Goal: Transaction & Acquisition: Purchase product/service

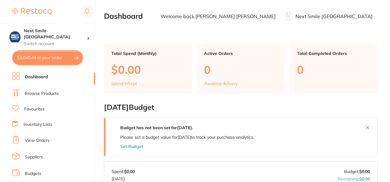
click at [57, 56] on button "$3,040.44 in your order" at bounding box center [47, 57] width 71 height 15
checkbox input "true"
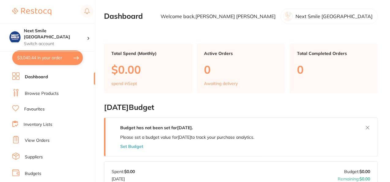
checkbox input "true"
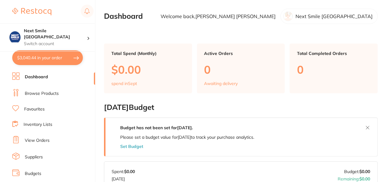
checkbox input "true"
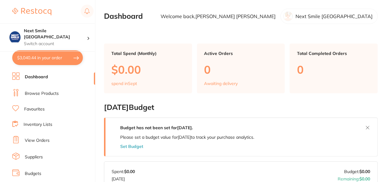
checkbox input "true"
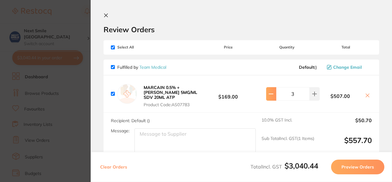
click at [268, 92] on icon at bounding box center [270, 93] width 5 height 5
type input "2"
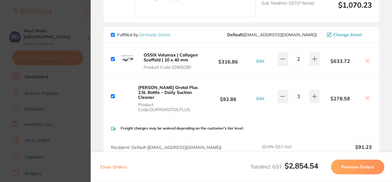
scroll to position [454, 0]
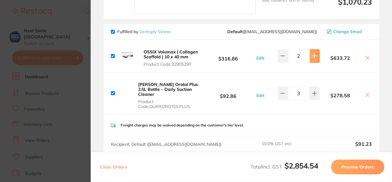
click at [314, 53] on button at bounding box center [314, 55] width 10 height 13
type input "3"
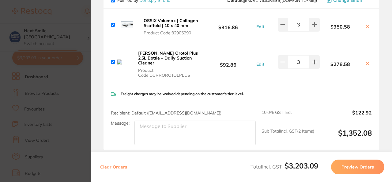
scroll to position [486, 0]
click at [283, 59] on icon at bounding box center [282, 61] width 5 height 5
click at [313, 59] on icon at bounding box center [314, 61] width 4 height 4
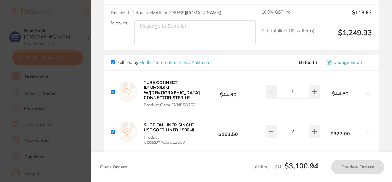
type input "3"
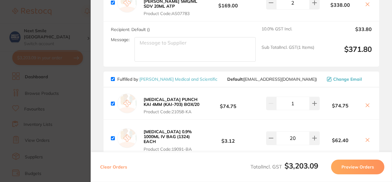
scroll to position [0, 0]
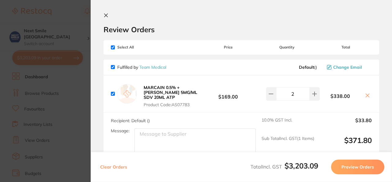
click at [345, 165] on button "Preview Orders" at bounding box center [357, 166] width 53 height 15
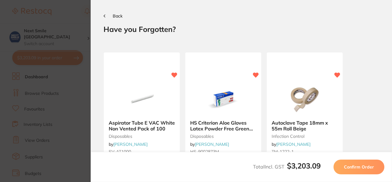
click at [357, 168] on span "Confirm Order" at bounding box center [359, 167] width 30 height 6
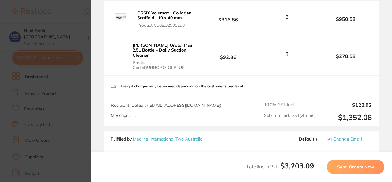
scroll to position [613, 0]
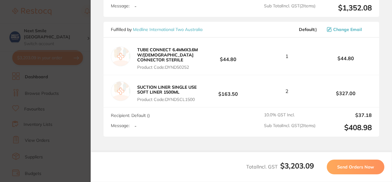
click at [370, 171] on button "Send Orders Now" at bounding box center [356, 166] width 58 height 15
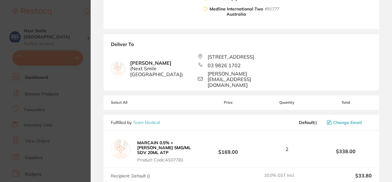
scroll to position [0, 0]
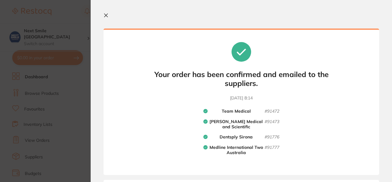
click at [390, 140] on section "Your orders are being processed and we will notify you once we have placed the …" at bounding box center [241, 91] width 301 height 182
click at [105, 13] on icon at bounding box center [105, 15] width 5 height 5
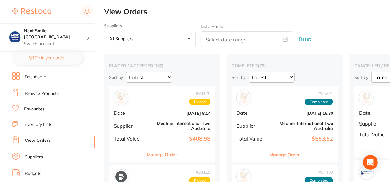
click at [39, 110] on link "Favourites" at bounding box center [34, 109] width 21 height 6
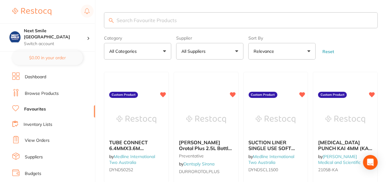
click at [199, 21] on input "search" at bounding box center [241, 20] width 274 height 16
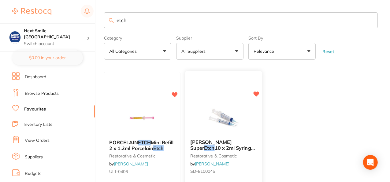
type input "etch"
click at [235, 136] on div "[PERSON_NAME] Super Etch 10 x 2ml Syringes and 50 Tips restorative & cosmetic b…" at bounding box center [223, 157] width 77 height 47
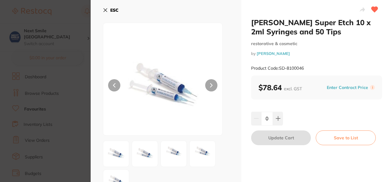
scroll to position [18, 0]
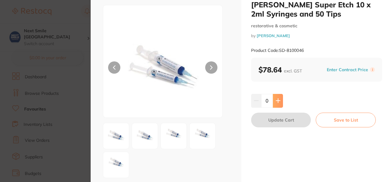
click at [278, 103] on icon at bounding box center [277, 100] width 5 height 5
type input "1"
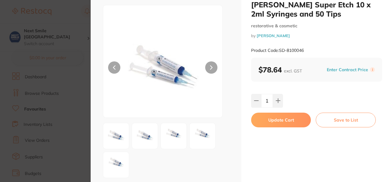
click at [280, 121] on button "Update Cart" at bounding box center [281, 119] width 60 height 15
checkbox input "false"
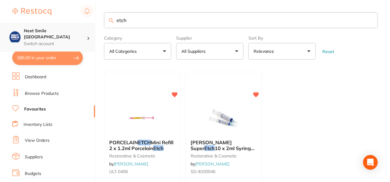
drag, startPoint x: 161, startPoint y: 25, endPoint x: 39, endPoint y: 27, distance: 121.8
click at [39, 27] on div "$86.50 Next Smile Melbourne Switch account Next Smile [GEOGRAPHIC_DATA] $86.50 …" at bounding box center [195, 91] width 390 height 182
type input "r"
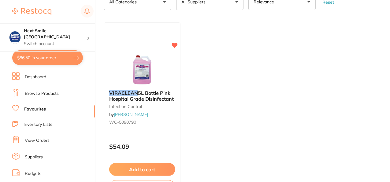
scroll to position [50, 0]
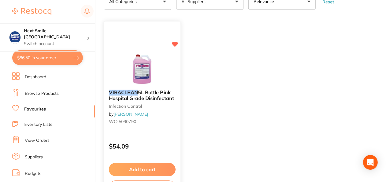
type input "viraclean"
click at [134, 168] on button "Add to cart" at bounding box center [142, 168] width 66 height 13
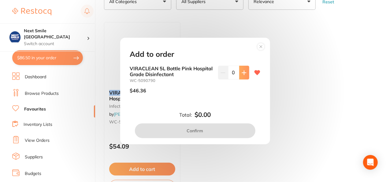
click at [245, 71] on icon at bounding box center [244, 72] width 5 height 5
type input "1"
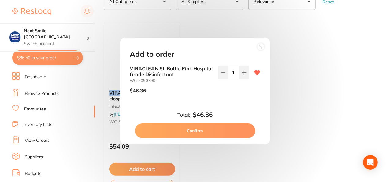
click at [212, 125] on button "Confirm" at bounding box center [195, 130] width 121 height 15
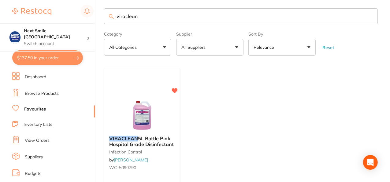
scroll to position [0, 0]
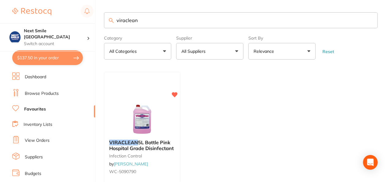
drag, startPoint x: 150, startPoint y: 21, endPoint x: 35, endPoint y: 19, distance: 114.8
click at [35, 19] on div "$137.50 Next Smile Melbourne Switch account Next Smile [GEOGRAPHIC_DATA] $137.5…" at bounding box center [195, 91] width 390 height 182
type input "bibs"
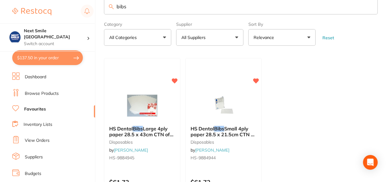
scroll to position [12, 0]
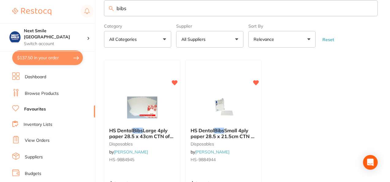
drag, startPoint x: 145, startPoint y: 11, endPoint x: 61, endPoint y: 13, distance: 83.9
click at [61, 13] on div "$137.50 Next Smile Melbourne Switch account Next Smile [GEOGRAPHIC_DATA] $137.5…" at bounding box center [195, 79] width 390 height 182
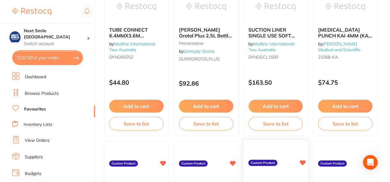
scroll to position [0, 0]
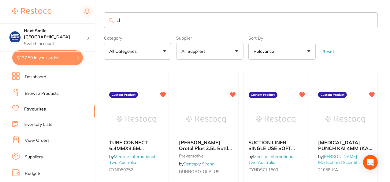
type input "c"
type input "clinell"
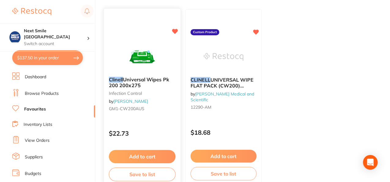
scroll to position [66, 0]
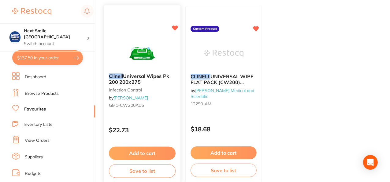
click at [147, 151] on button "Add to cart" at bounding box center [142, 152] width 67 height 13
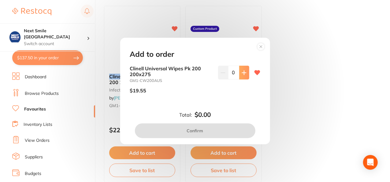
click at [244, 74] on icon at bounding box center [244, 72] width 5 height 5
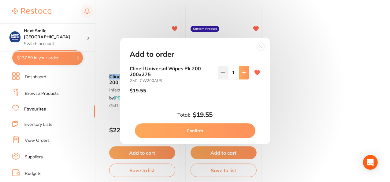
click at [244, 74] on icon at bounding box center [244, 72] width 5 height 5
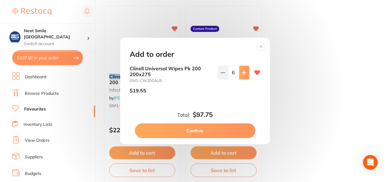
click at [244, 74] on icon at bounding box center [244, 72] width 5 height 5
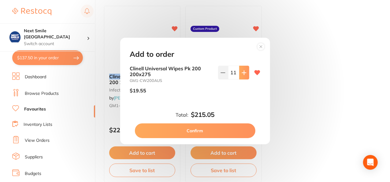
click at [244, 74] on icon at bounding box center [244, 72] width 5 height 5
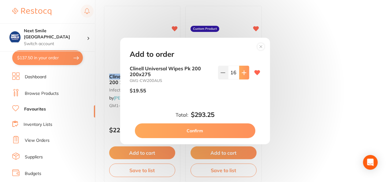
click at [244, 74] on icon at bounding box center [244, 72] width 5 height 5
click at [223, 73] on icon at bounding box center [223, 72] width 5 height 5
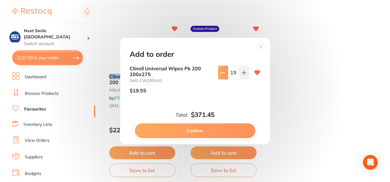
click at [223, 73] on icon at bounding box center [223, 72] width 5 height 5
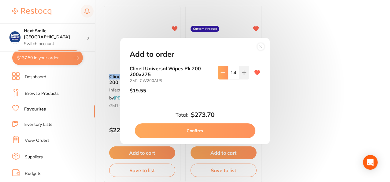
click at [223, 73] on icon at bounding box center [223, 72] width 5 height 5
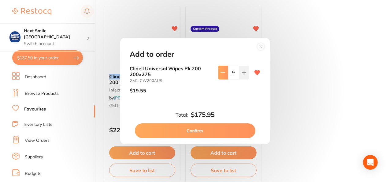
click at [223, 73] on icon at bounding box center [223, 72] width 5 height 5
click at [242, 73] on icon at bounding box center [244, 72] width 5 height 5
click at [244, 72] on icon at bounding box center [244, 72] width 4 height 4
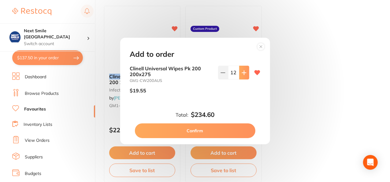
click at [243, 70] on icon at bounding box center [244, 72] width 5 height 5
type input "14"
click at [209, 128] on button "Confirm" at bounding box center [195, 130] width 121 height 15
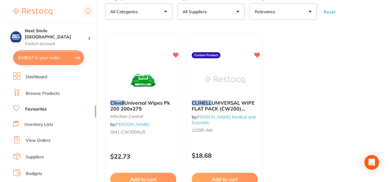
scroll to position [0, 0]
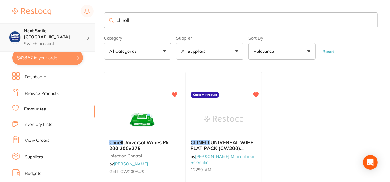
drag, startPoint x: 135, startPoint y: 25, endPoint x: 83, endPoint y: 27, distance: 52.1
click at [83, 27] on div "$438.57 Next Smile Melbourne Switch account Next Smile [GEOGRAPHIC_DATA] $438.5…" at bounding box center [195, 91] width 390 height 182
type input "masks"
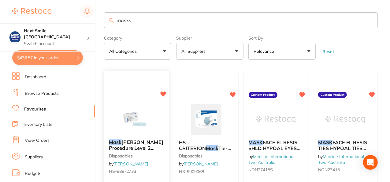
click at [159, 123] on div at bounding box center [136, 118] width 65 height 31
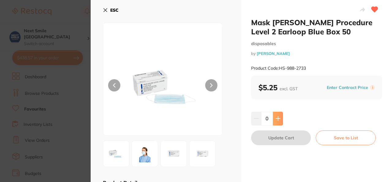
click at [279, 119] on icon at bounding box center [277, 118] width 5 height 5
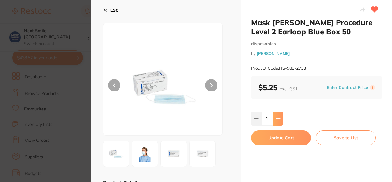
click at [279, 119] on icon at bounding box center [277, 118] width 5 height 5
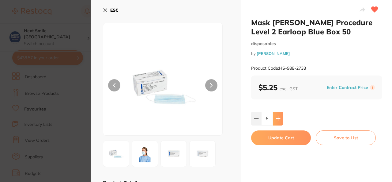
click at [279, 119] on icon at bounding box center [277, 118] width 5 height 5
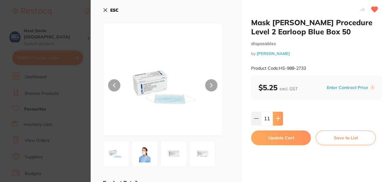
click at [279, 119] on icon at bounding box center [277, 118] width 5 height 5
click at [254, 120] on icon at bounding box center [256, 118] width 5 height 5
type input "12"
click at [266, 133] on button "Update Cart" at bounding box center [281, 137] width 60 height 15
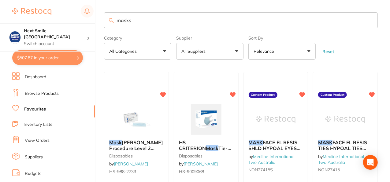
click at [30, 140] on link "View Orders" at bounding box center [37, 140] width 25 height 6
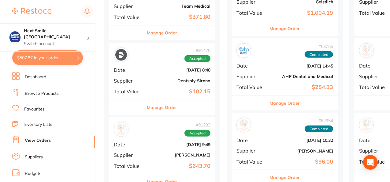
scroll to position [389, 0]
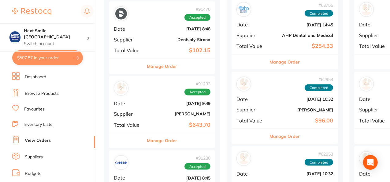
click at [197, 118] on div "# 91293 Accepted Date [DATE] 9:49 Supplier [PERSON_NAME] Total Value $643.70" at bounding box center [162, 104] width 107 height 57
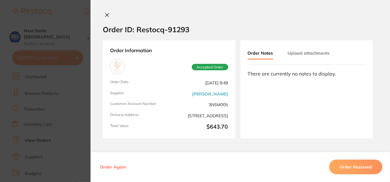
click at [105, 15] on icon at bounding box center [107, 15] width 5 height 5
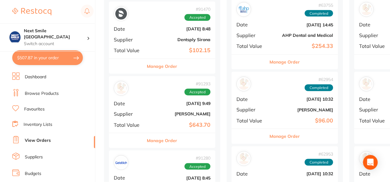
click at [78, 127] on li "Inventory Lists" at bounding box center [53, 124] width 83 height 8
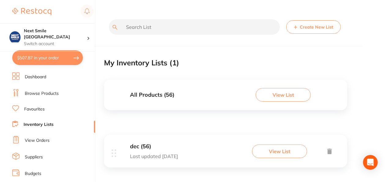
click at [44, 94] on link "Browse Products" at bounding box center [42, 93] width 34 height 6
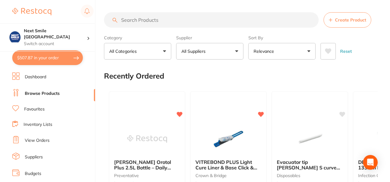
click at [173, 15] on input "search" at bounding box center [211, 19] width 215 height 15
type input "g"
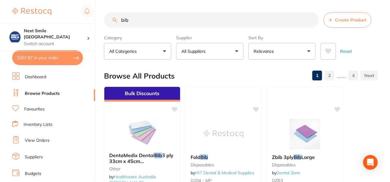
type input "bib"
click at [236, 48] on button "All Suppliers" at bounding box center [209, 51] width 67 height 17
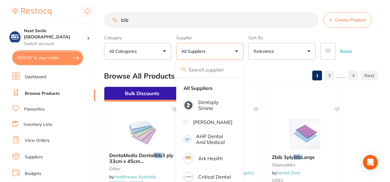
click at [35, 108] on link "Favourites" at bounding box center [34, 109] width 21 height 6
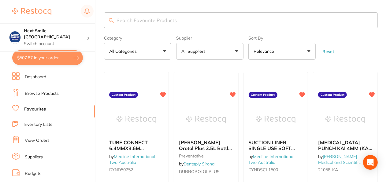
click at [193, 54] on button "All Suppliers" at bounding box center [209, 51] width 67 height 17
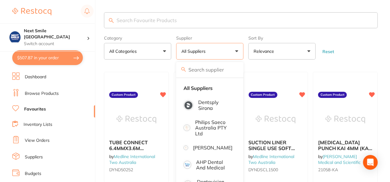
click at [187, 17] on input "search" at bounding box center [241, 20] width 274 height 16
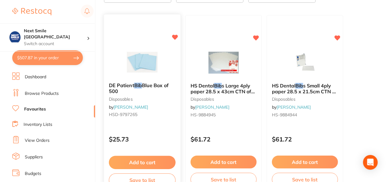
scroll to position [58, 0]
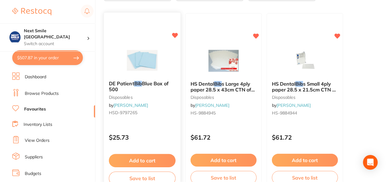
type input "bib"
click at [152, 158] on button "Add to cart" at bounding box center [142, 160] width 67 height 13
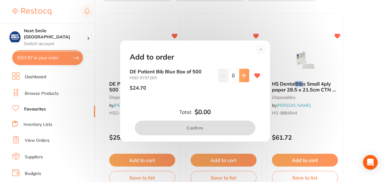
click at [244, 71] on button at bounding box center [244, 75] width 10 height 13
type input "1"
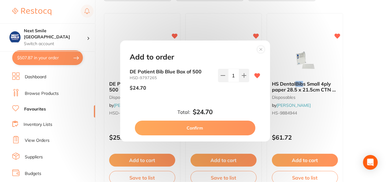
click at [219, 125] on button "Confirm" at bounding box center [195, 127] width 121 height 15
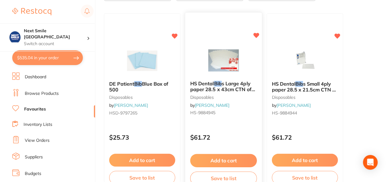
scroll to position [0, 0]
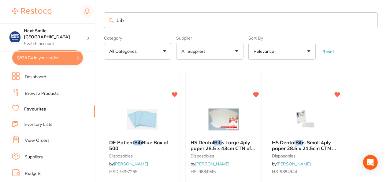
drag, startPoint x: 186, startPoint y: 19, endPoint x: 75, endPoint y: 16, distance: 111.2
click at [75, 16] on div "$535.04 Next Smile Melbourne Switch account Next Smile [GEOGRAPHIC_DATA] $535.0…" at bounding box center [195, 91] width 390 height 182
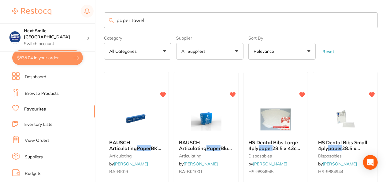
click at [133, 20] on input "paper towel" at bounding box center [241, 20] width 274 height 16
drag, startPoint x: 162, startPoint y: 17, endPoint x: 48, endPoint y: 9, distance: 114.8
click at [48, 9] on div "$535.04 Next Smile Melbourne Switch account Next Smile [GEOGRAPHIC_DATA] $535.0…" at bounding box center [195, 91] width 390 height 182
type input "hand towel"
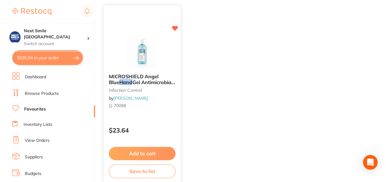
scroll to position [68, 0]
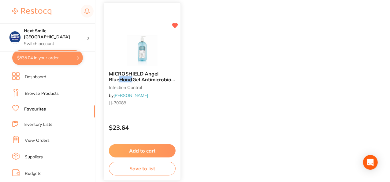
click at [135, 153] on button "Add to cart" at bounding box center [142, 150] width 67 height 13
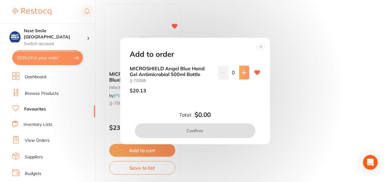
click at [242, 73] on icon at bounding box center [244, 72] width 4 height 4
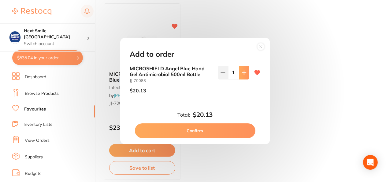
click at [242, 73] on icon at bounding box center [244, 72] width 4 height 4
type input "5"
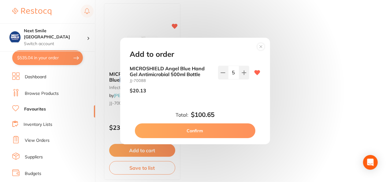
click at [210, 134] on button "Confirm" at bounding box center [195, 130] width 121 height 15
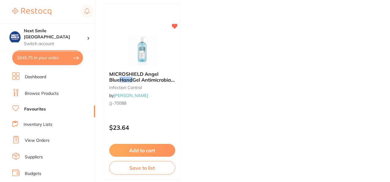
scroll to position [0, 0]
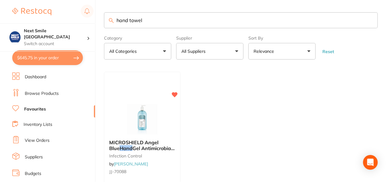
drag, startPoint x: 150, startPoint y: 16, endPoint x: 101, endPoint y: 16, distance: 49.0
click at [101, 16] on div "$645.75 Next Smile Melbourne Switch account Next Smile [GEOGRAPHIC_DATA] $645.7…" at bounding box center [195, 91] width 390 height 182
type input "paper"
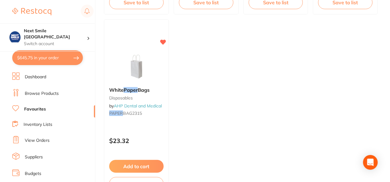
scroll to position [279, 0]
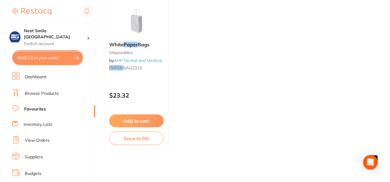
click at [38, 94] on link "Browse Products" at bounding box center [42, 93] width 34 height 6
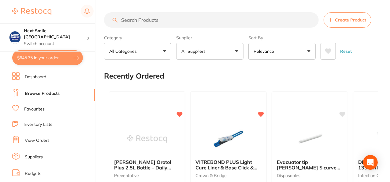
click at [197, 30] on section "Create Product Category All Categories All Categories 3D Printing anaesthetic a…" at bounding box center [241, 35] width 274 height 47
click at [194, 24] on input "search" at bounding box center [211, 19] width 215 height 15
type input "hand towel"
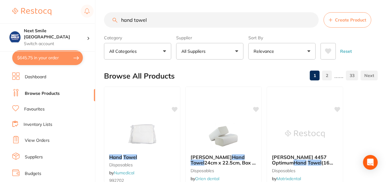
click at [222, 42] on div "Supplier All Suppliers All Suppliers Dentsply Sirona AB Orthodontics [PERSON_NA…" at bounding box center [209, 45] width 67 height 27
click at [218, 55] on button "All Suppliers" at bounding box center [209, 51] width 67 height 17
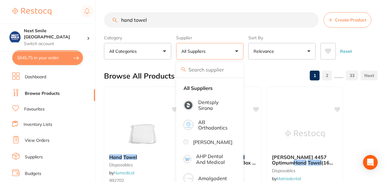
type input "h"
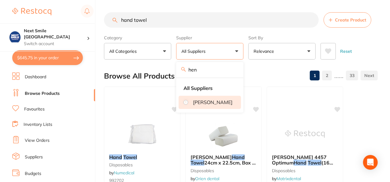
type input "hen"
click at [203, 98] on li "[PERSON_NAME]" at bounding box center [210, 101] width 62 height 13
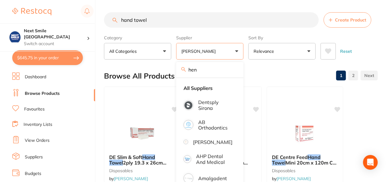
click at [268, 75] on div "Browse All Products 1 2" at bounding box center [241, 76] width 274 height 21
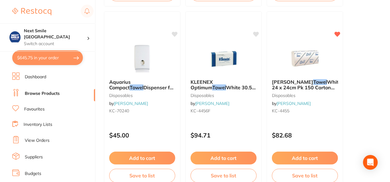
scroll to position [979, 0]
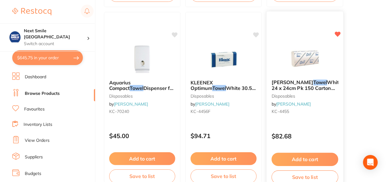
click at [297, 161] on button "Add to cart" at bounding box center [305, 158] width 67 height 13
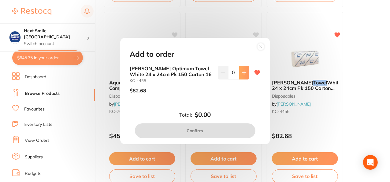
click at [240, 75] on button at bounding box center [244, 72] width 10 height 13
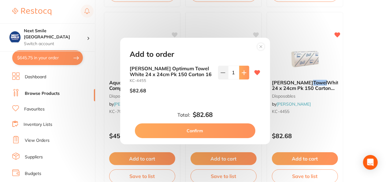
click at [240, 75] on button at bounding box center [244, 72] width 10 height 13
type input "3"
click at [214, 128] on button "Confirm" at bounding box center [195, 130] width 121 height 15
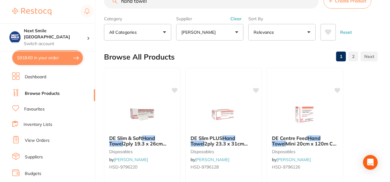
scroll to position [0, 0]
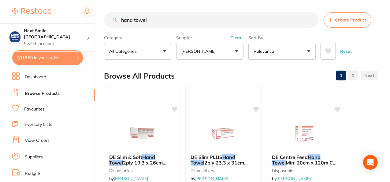
drag, startPoint x: 159, startPoint y: 18, endPoint x: 133, endPoint y: 19, distance: 26.3
click at [133, 19] on input "hand towel" at bounding box center [211, 19] width 215 height 15
type input "h"
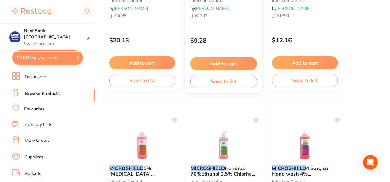
scroll to position [170, 0]
type input "microsheild"
click at [220, 62] on button "Add to cart" at bounding box center [223, 63] width 67 height 13
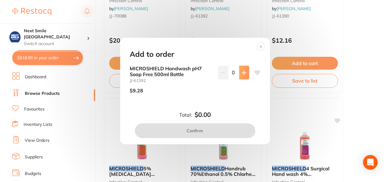
click at [239, 72] on button at bounding box center [244, 72] width 10 height 13
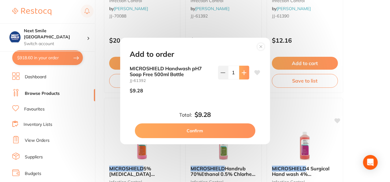
click at [239, 72] on button at bounding box center [244, 72] width 10 height 13
click at [239, 73] on button at bounding box center [244, 72] width 10 height 13
type input "3"
click at [210, 131] on button "Confirm" at bounding box center [195, 130] width 121 height 15
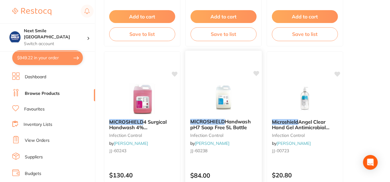
scroll to position [654, 0]
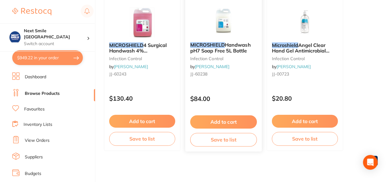
click at [228, 119] on button "Add to cart" at bounding box center [223, 121] width 67 height 13
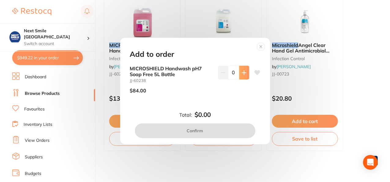
click at [245, 69] on button at bounding box center [244, 72] width 10 height 13
type input "1"
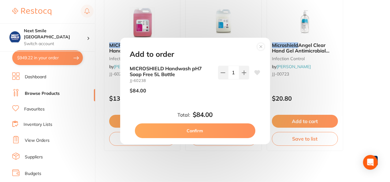
click at [224, 125] on button "Confirm" at bounding box center [195, 130] width 121 height 15
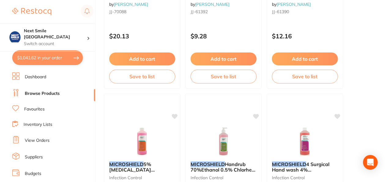
scroll to position [0, 0]
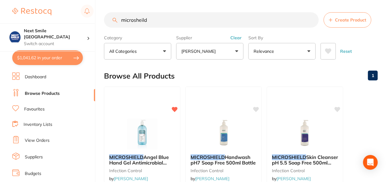
drag, startPoint x: 162, startPoint y: 27, endPoint x: 32, endPoint y: 22, distance: 129.3
click at [32, 22] on div "$1,041.62 Next Smile Melbourne Switch account Next Smile [GEOGRAPHIC_DATA] $1,0…" at bounding box center [195, 91] width 390 height 182
type input "gloves"
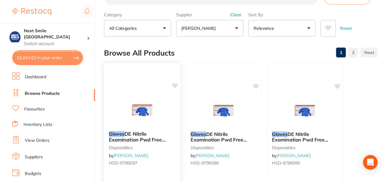
scroll to position [23, 0]
click at [40, 110] on link "Favourites" at bounding box center [34, 109] width 21 height 6
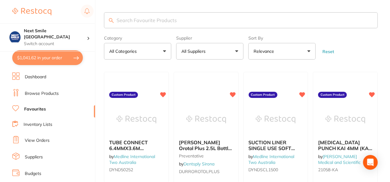
click at [229, 54] on button "All Suppliers" at bounding box center [209, 51] width 67 height 17
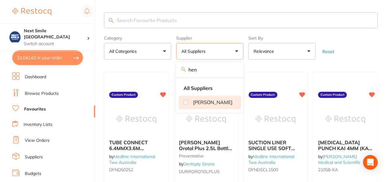
type input "hen"
click at [201, 108] on li "[PERSON_NAME]" at bounding box center [210, 101] width 62 height 13
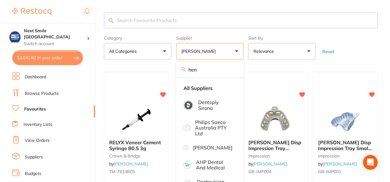
click at [177, 13] on input "search" at bounding box center [241, 20] width 274 height 16
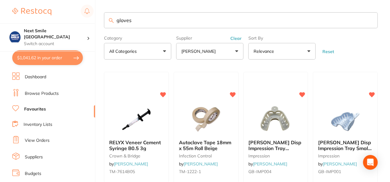
type input "gloves"
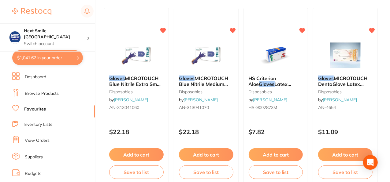
scroll to position [64, 0]
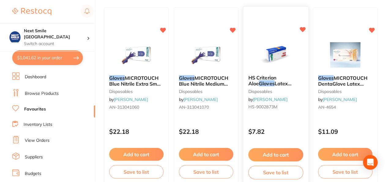
click at [265, 151] on button "Add to cart" at bounding box center [276, 154] width 55 height 13
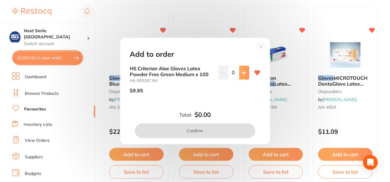
click at [242, 73] on icon at bounding box center [244, 72] width 5 height 5
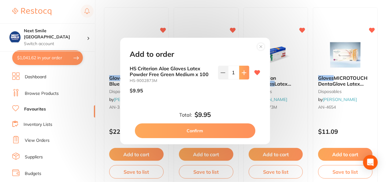
click at [242, 73] on icon at bounding box center [244, 72] width 5 height 5
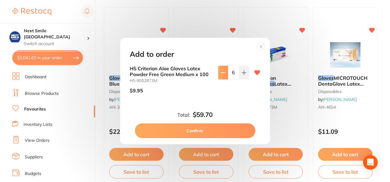
click at [222, 71] on icon at bounding box center [223, 72] width 5 height 5
type input "5"
click at [209, 131] on button "Confirm" at bounding box center [195, 130] width 121 height 15
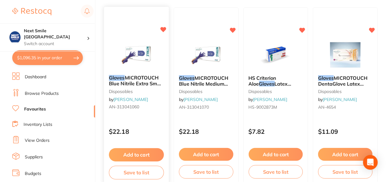
click at [130, 154] on button "Add to cart" at bounding box center [136, 154] width 55 height 13
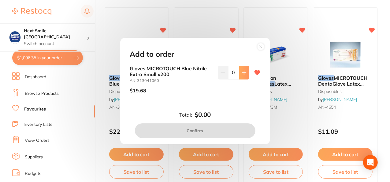
click at [240, 73] on button at bounding box center [244, 72] width 10 height 13
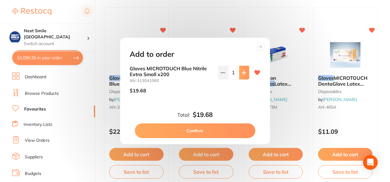
click at [240, 73] on button at bounding box center [244, 72] width 10 height 13
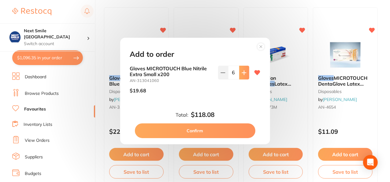
click at [240, 73] on button at bounding box center [244, 72] width 10 height 13
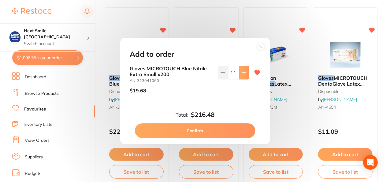
click at [240, 73] on button at bounding box center [244, 72] width 10 height 13
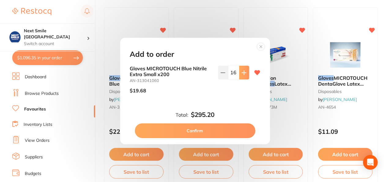
click at [240, 73] on button at bounding box center [244, 72] width 10 height 13
type input "20"
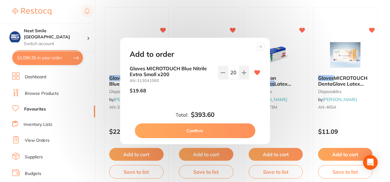
click at [209, 125] on button "Confirm" at bounding box center [195, 130] width 121 height 15
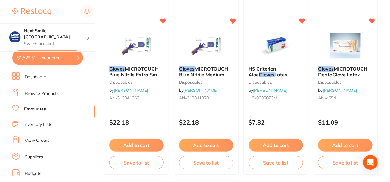
scroll to position [73, 0]
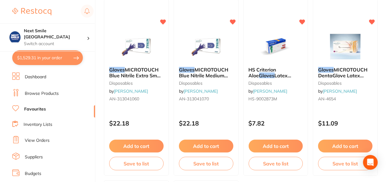
click at [73, 58] on button "$1,529.31 in your order" at bounding box center [47, 57] width 71 height 15
checkbox input "true"
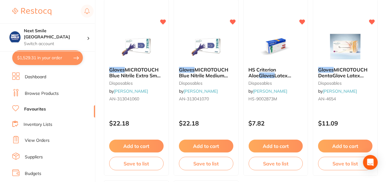
checkbox input "true"
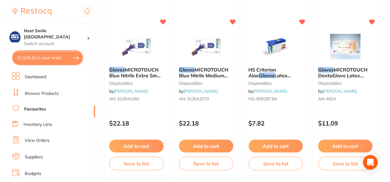
checkbox input "true"
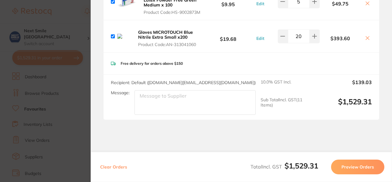
scroll to position [439, 0]
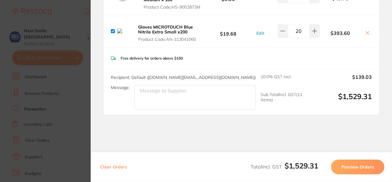
click at [368, 31] on icon at bounding box center [367, 32] width 5 height 5
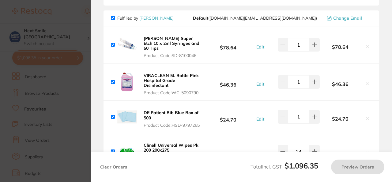
scroll to position [0, 0]
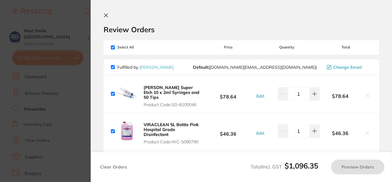
checkbox input "true"
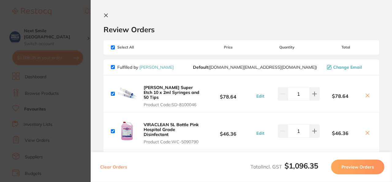
click at [107, 14] on icon at bounding box center [105, 15] width 3 height 3
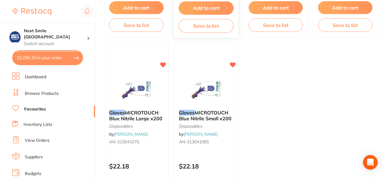
scroll to position [212, 0]
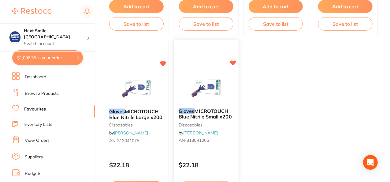
click at [203, 96] on img at bounding box center [206, 88] width 40 height 31
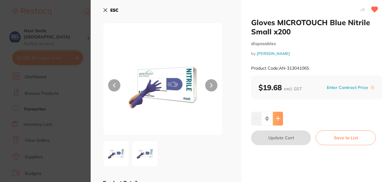
click at [275, 114] on button at bounding box center [278, 117] width 10 height 13
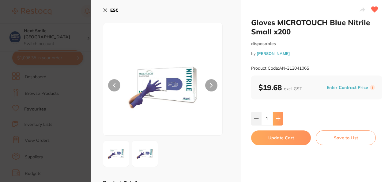
click at [275, 114] on button at bounding box center [278, 117] width 10 height 13
click at [274, 112] on button at bounding box center [278, 117] width 10 height 13
click at [279, 116] on icon at bounding box center [277, 118] width 5 height 5
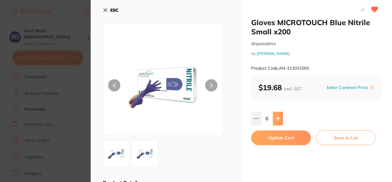
click at [279, 116] on icon at bounding box center [277, 118] width 5 height 5
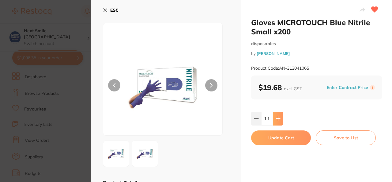
click at [279, 116] on icon at bounding box center [277, 118] width 5 height 5
type input "15"
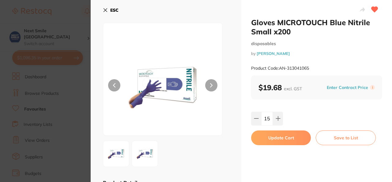
click at [280, 137] on button "Update Cart" at bounding box center [281, 137] width 60 height 15
checkbox input "false"
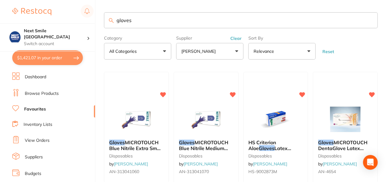
drag, startPoint x: 145, startPoint y: 19, endPoint x: 21, endPoint y: 17, distance: 124.0
click at [21, 17] on div "$1,421.07 Next Smile Melbourne Switch account Next Smile [GEOGRAPHIC_DATA] $1,4…" at bounding box center [195, 91] width 390 height 182
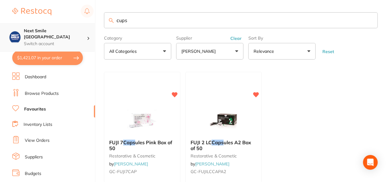
drag, startPoint x: 144, startPoint y: 22, endPoint x: 64, endPoint y: 24, distance: 80.2
click at [65, 26] on div "$1,421.07 Next Smile Melbourne Switch account Next Smile [GEOGRAPHIC_DATA] $1,4…" at bounding box center [195, 91] width 390 height 182
type input "plastic"
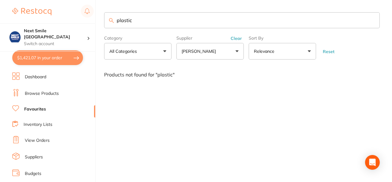
drag, startPoint x: 139, startPoint y: 22, endPoint x: 81, endPoint y: 19, distance: 57.7
click at [81, 19] on div "$1,421.07 Next Smile Melbourne Switch account Next Smile [GEOGRAPHIC_DATA] $1,4…" at bounding box center [196, 91] width 392 height 182
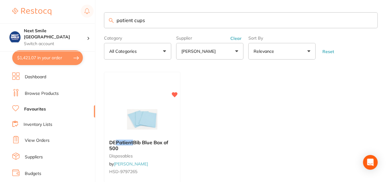
type input "patient cups"
click at [34, 92] on link "Browse Products" at bounding box center [42, 93] width 34 height 6
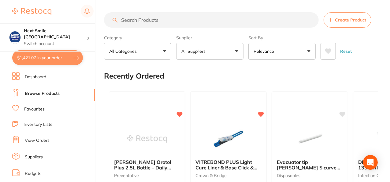
click at [176, 23] on input "search" at bounding box center [211, 19] width 215 height 15
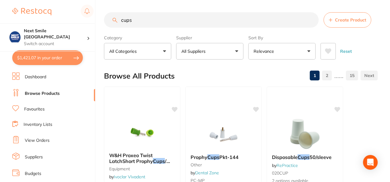
type input "cups"
click at [202, 56] on button "All Suppliers" at bounding box center [209, 51] width 67 height 17
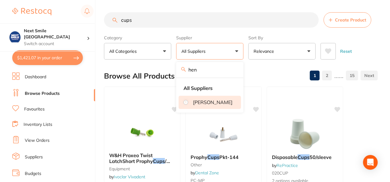
type input "hen"
click at [203, 105] on p "[PERSON_NAME]" at bounding box center [212, 102] width 39 height 6
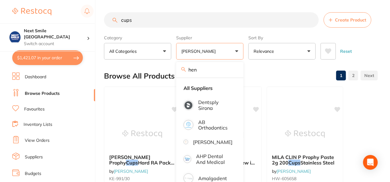
click at [267, 80] on div "Browse All Products 1 2" at bounding box center [241, 76] width 274 height 21
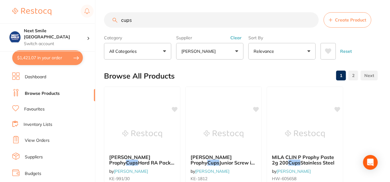
drag, startPoint x: 140, startPoint y: 19, endPoint x: 41, endPoint y: 14, distance: 99.0
click at [41, 14] on div "$1,421.07 Next Smile Melbourne Switch account Next Smile [GEOGRAPHIC_DATA] $1,4…" at bounding box center [195, 91] width 390 height 182
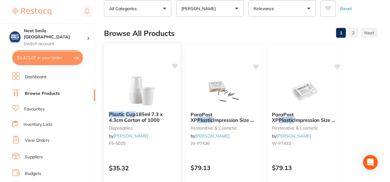
scroll to position [42, 0]
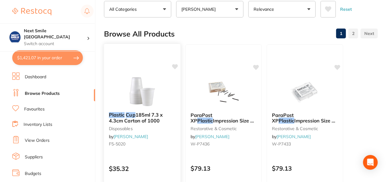
type input "plastic cup"
click at [174, 65] on icon at bounding box center [175, 66] width 6 height 5
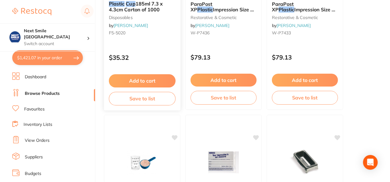
scroll to position [156, 0]
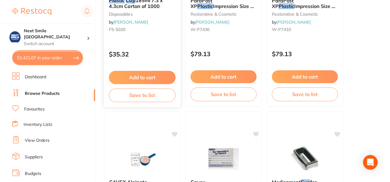
click at [143, 75] on button "Add to cart" at bounding box center [142, 77] width 67 height 13
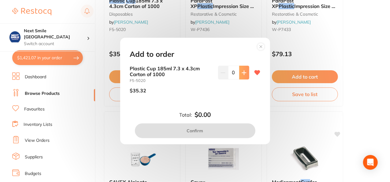
click at [244, 74] on icon at bounding box center [244, 72] width 5 height 5
type input "1"
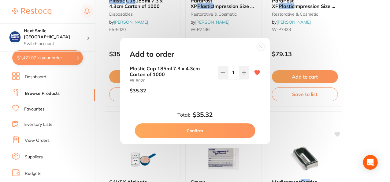
click at [212, 133] on button "Confirm" at bounding box center [195, 130] width 121 height 15
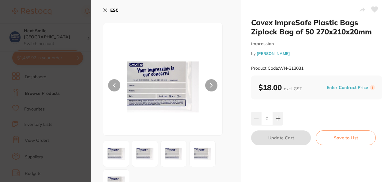
click at [105, 8] on icon at bounding box center [105, 10] width 5 height 5
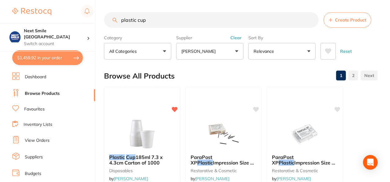
drag, startPoint x: 173, startPoint y: 17, endPoint x: 76, endPoint y: 5, distance: 98.0
click at [86, 19] on div "$1,459.92 Next Smile Melbourne Switch account Next Smile [GEOGRAPHIC_DATA] $1,4…" at bounding box center [195, 91] width 390 height 182
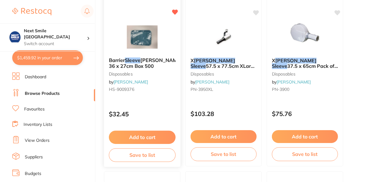
scroll to position [459, 0]
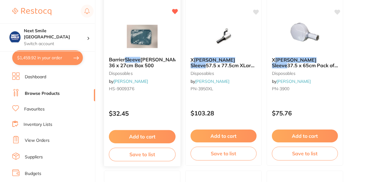
type input "tray sleeves"
click at [138, 132] on button "Add to cart" at bounding box center [142, 136] width 67 height 13
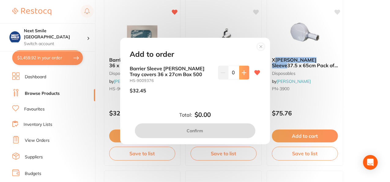
click at [241, 77] on button at bounding box center [244, 72] width 10 height 13
type input "1"
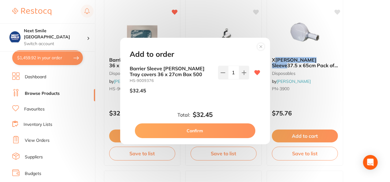
click at [208, 131] on button "Confirm" at bounding box center [195, 130] width 121 height 15
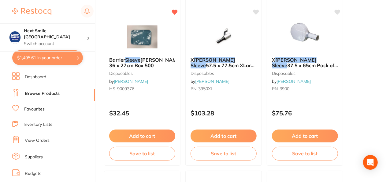
scroll to position [0, 0]
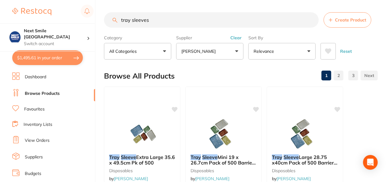
drag, startPoint x: 153, startPoint y: 16, endPoint x: 28, endPoint y: -11, distance: 128.1
click at [28, 0] on html "$1,495.61 Next Smile Melbourne Switch account Next Smile Melbourne $1,495.61 in…" at bounding box center [195, 91] width 390 height 182
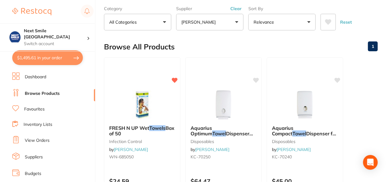
scroll to position [29, 0]
type input "terri towels"
click at [24, 57] on button "$1,495.61 in your order" at bounding box center [47, 57] width 71 height 15
checkbox input "true"
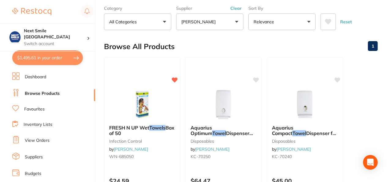
checkbox input "true"
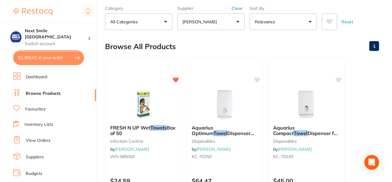
scroll to position [0, 0]
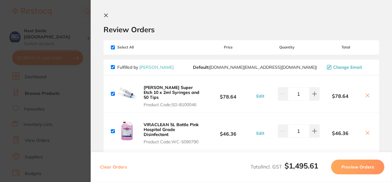
click at [104, 15] on icon at bounding box center [105, 15] width 5 height 5
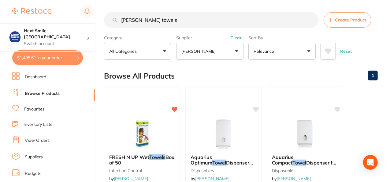
drag, startPoint x: 150, startPoint y: 17, endPoint x: 43, endPoint y: 8, distance: 107.6
click at [43, 8] on div "$1,495.61 Next Smile Melbourne Switch account Next Smile Melbourne $1,495.61 in…" at bounding box center [195, 91] width 390 height 182
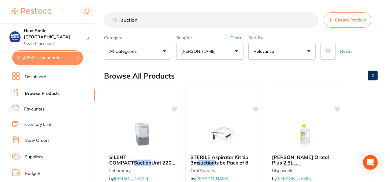
drag, startPoint x: 157, startPoint y: 19, endPoint x: 41, endPoint y: 6, distance: 116.4
click at [41, 6] on div "$1,495.61 Next Smile Melbourne Switch account Next Smile Melbourne $1,495.61 in…" at bounding box center [195, 91] width 390 height 182
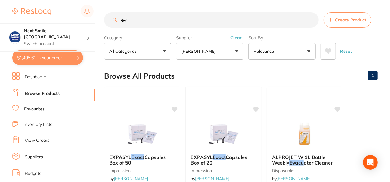
type input "e"
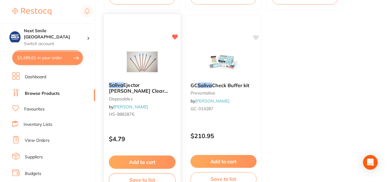
scroll to position [254, 0]
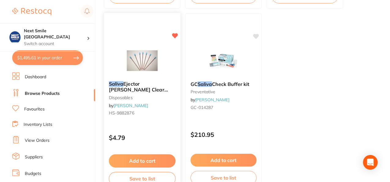
type input "saliva"
click at [124, 159] on button "Add to cart" at bounding box center [142, 160] width 67 height 13
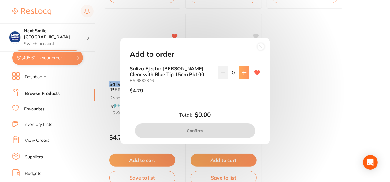
click at [246, 72] on button at bounding box center [244, 72] width 10 height 13
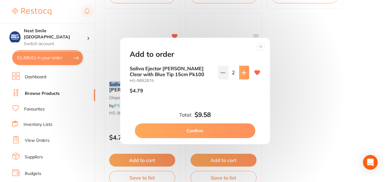
click at [246, 72] on button at bounding box center [244, 72] width 10 height 13
click at [219, 75] on button at bounding box center [223, 72] width 10 height 13
type input "3"
click at [189, 132] on button "Confirm" at bounding box center [195, 130] width 121 height 15
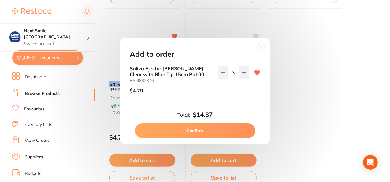
checkbox input "false"
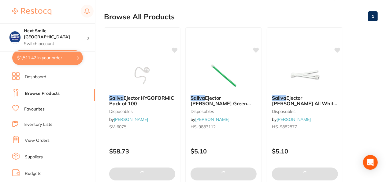
scroll to position [0, 0]
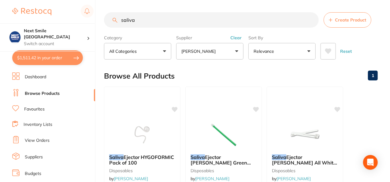
click at [149, 19] on input "saliva" at bounding box center [211, 19] width 215 height 15
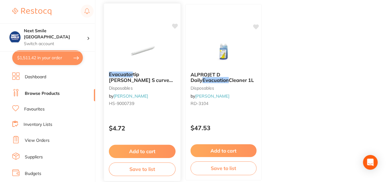
scroll to position [260, 0]
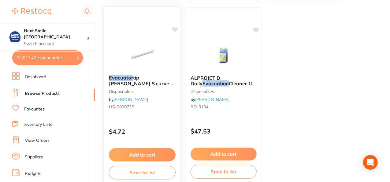
type input "evacuator"
click at [173, 30] on icon at bounding box center [175, 30] width 6 height 6
click at [149, 152] on button "Add to cart" at bounding box center [142, 154] width 67 height 13
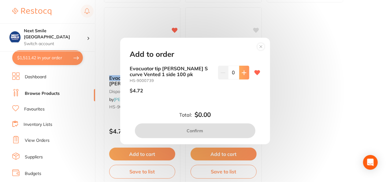
click at [247, 66] on button at bounding box center [244, 72] width 10 height 13
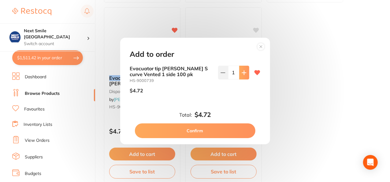
click at [247, 66] on button at bounding box center [244, 72] width 10 height 13
click at [224, 73] on icon at bounding box center [223, 73] width 4 height 0
type input "2"
click at [202, 132] on button "Confirm" at bounding box center [195, 130] width 121 height 15
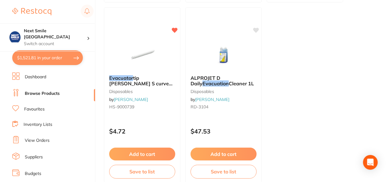
click at [53, 59] on button "$1,521.81 in your order" at bounding box center [47, 57] width 71 height 15
checkbox input "true"
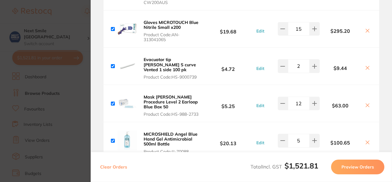
scroll to position [0, 0]
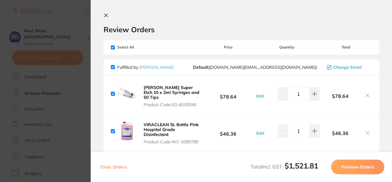
click at [107, 15] on icon at bounding box center [105, 15] width 3 height 3
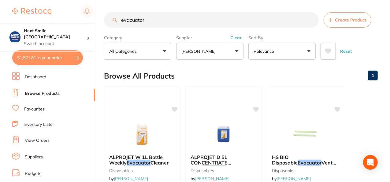
click at [138, 18] on input "evacuator" at bounding box center [211, 19] width 215 height 15
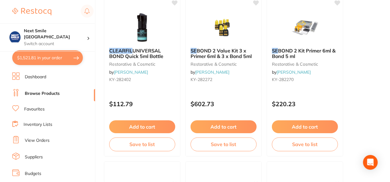
scroll to position [286, 0]
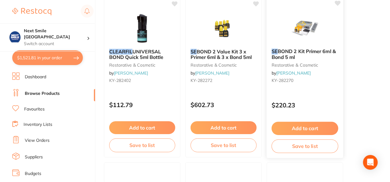
type input "clearfil se"
click at [300, 125] on button "Add to cart" at bounding box center [305, 128] width 67 height 13
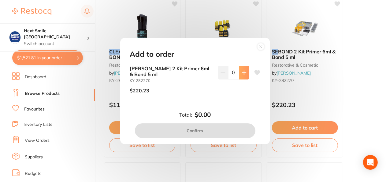
click at [243, 70] on icon at bounding box center [244, 72] width 5 height 5
type input "1"
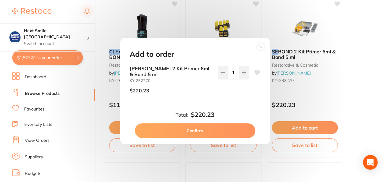
click at [216, 125] on button "Confirm" at bounding box center [195, 130] width 121 height 15
checkbox input "false"
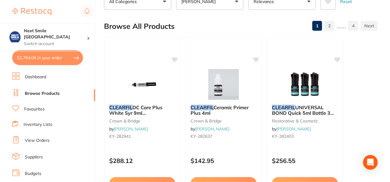
scroll to position [0, 0]
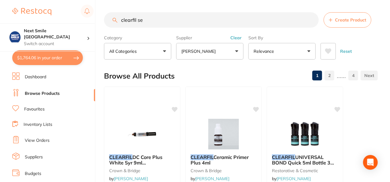
click at [144, 24] on input "clearfil se" at bounding box center [211, 19] width 215 height 15
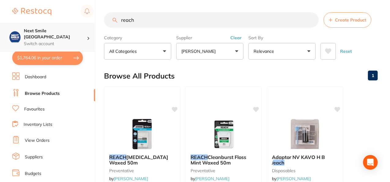
drag, startPoint x: 105, startPoint y: 21, endPoint x: 24, endPoint y: 30, distance: 81.3
click at [24, 30] on div "$1,764.06 Next Smile Melbourne Switch account Next Smile Melbourne $1,764.06 in…" at bounding box center [195, 91] width 390 height 182
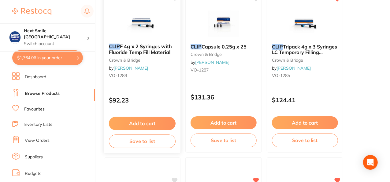
scroll to position [115, 0]
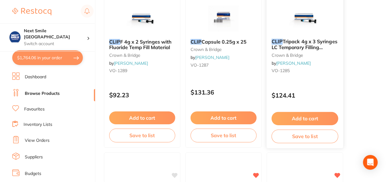
type input "clip"
click at [314, 114] on button "Add to cart" at bounding box center [305, 118] width 67 height 13
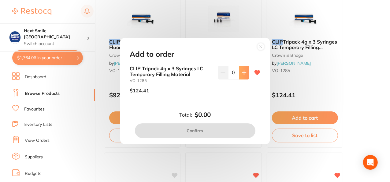
click at [242, 71] on icon at bounding box center [244, 72] width 5 height 5
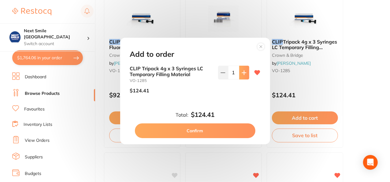
type input "1"
click at [198, 129] on button "Confirm" at bounding box center [195, 130] width 121 height 15
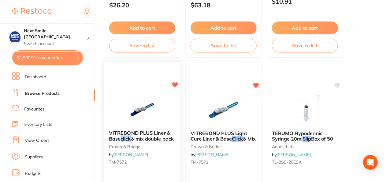
scroll to position [558, 0]
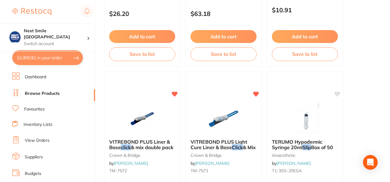
click at [62, 62] on button "$1,900.91 in your order" at bounding box center [47, 57] width 71 height 15
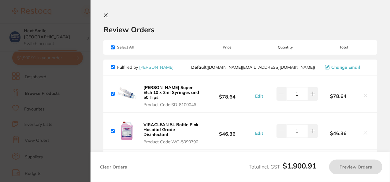
checkbox input "true"
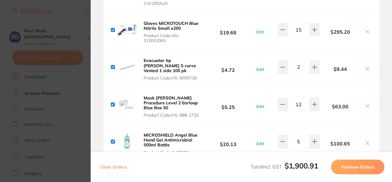
scroll to position [212, 0]
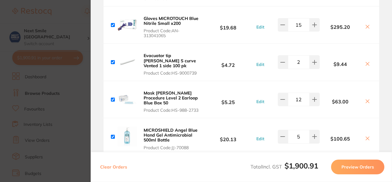
click at [353, 170] on button "Preview Orders" at bounding box center [357, 166] width 53 height 15
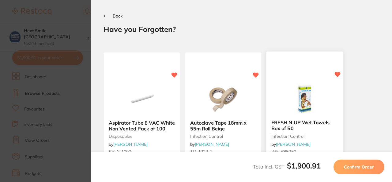
scroll to position [54, 0]
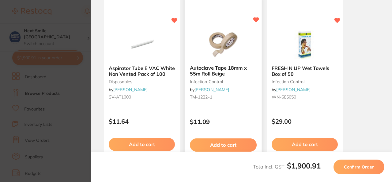
click at [230, 140] on button "Add to cart" at bounding box center [223, 144] width 67 height 13
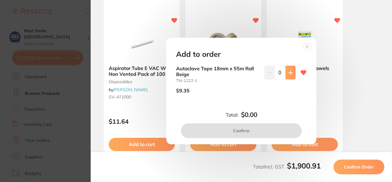
click at [291, 71] on icon at bounding box center [290, 72] width 5 height 5
type input "1"
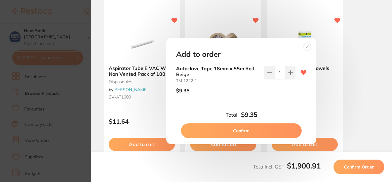
click at [247, 129] on button "Confirm" at bounding box center [241, 130] width 121 height 15
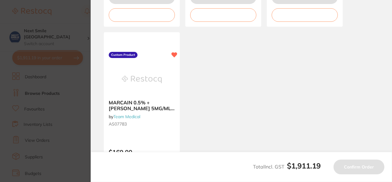
scroll to position [571, 0]
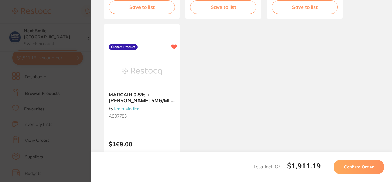
click at [355, 163] on button "Confirm Order" at bounding box center [358, 166] width 51 height 15
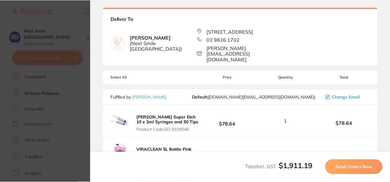
scroll to position [0, 0]
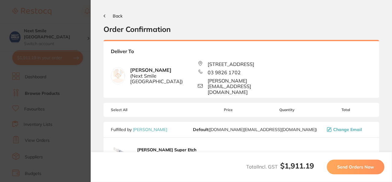
click at [355, 163] on button "Send Orders Now" at bounding box center [356, 166] width 58 height 15
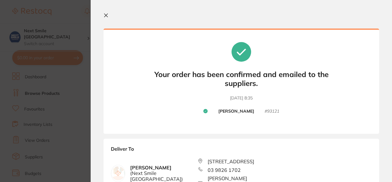
click at [108, 16] on icon at bounding box center [105, 15] width 5 height 5
